Goal: Task Accomplishment & Management: Use online tool/utility

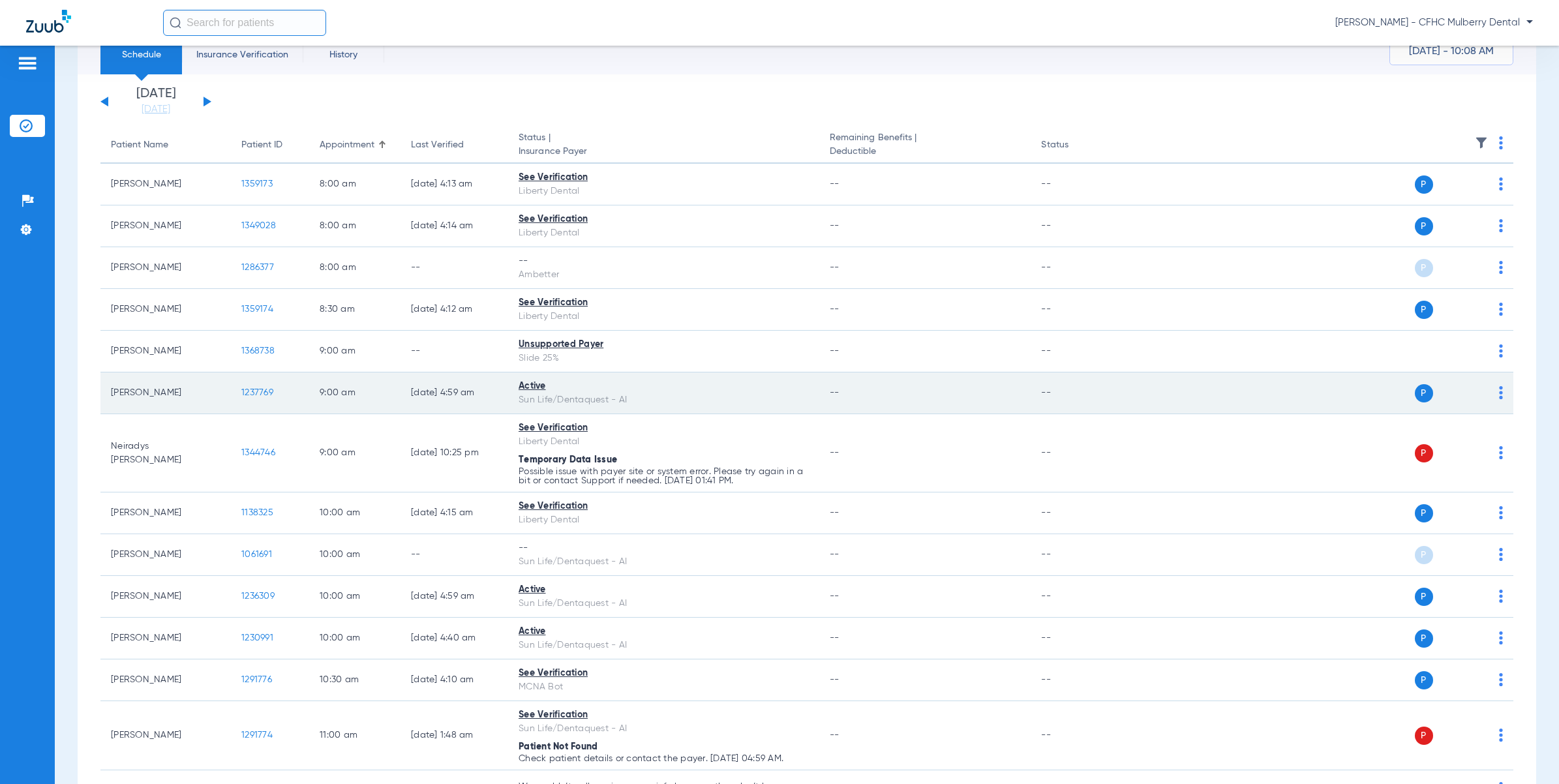
scroll to position [82, 0]
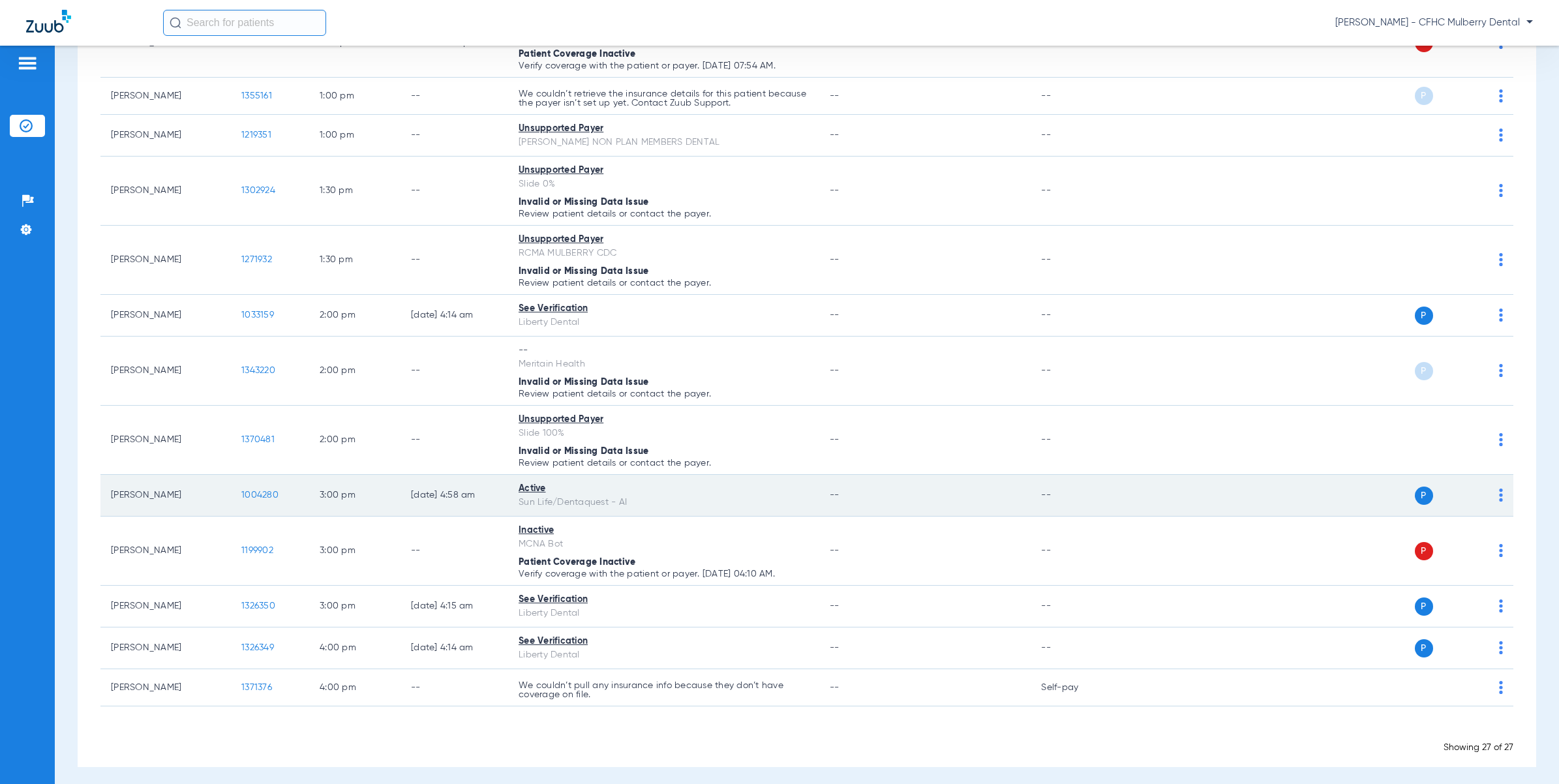
scroll to position [865, 0]
